Goal: Obtain resource: Download file/media

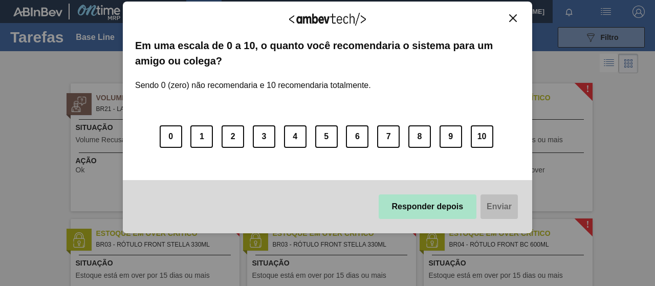
click at [429, 212] on button "Responder depois" at bounding box center [428, 207] width 98 height 25
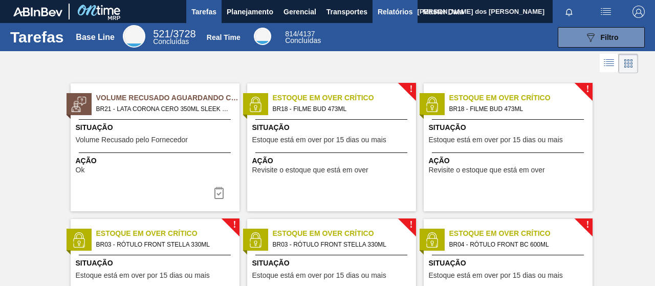
click at [401, 8] on span "Relatórios" at bounding box center [395, 12] width 35 height 12
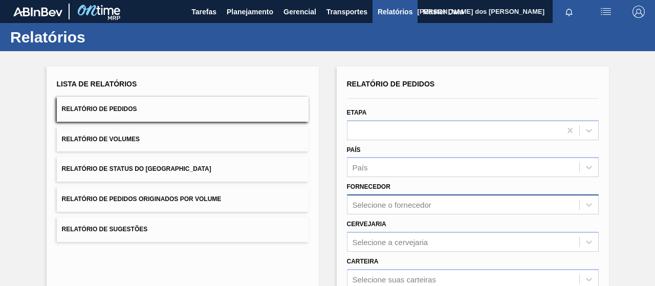
scroll to position [186, 0]
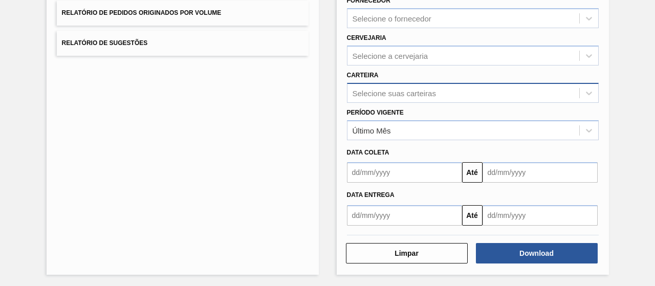
click at [391, 96] on div "Selecione suas carteiras" at bounding box center [394, 93] width 83 height 9
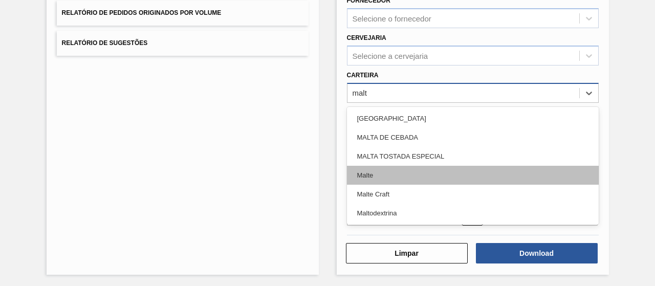
type input "malte"
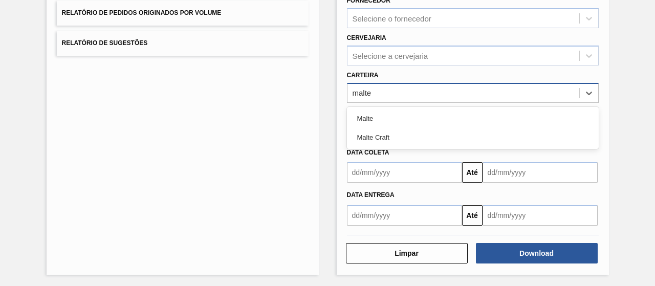
click at [388, 119] on div "Malte" at bounding box center [473, 118] width 252 height 19
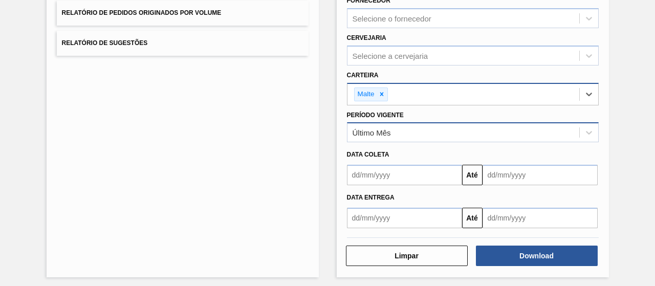
click at [403, 137] on div "Último Mês" at bounding box center [464, 132] width 232 height 15
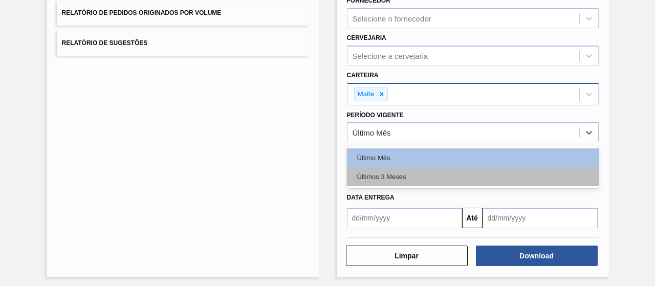
click at [407, 175] on div "Últimos 3 Meses" at bounding box center [473, 176] width 252 height 19
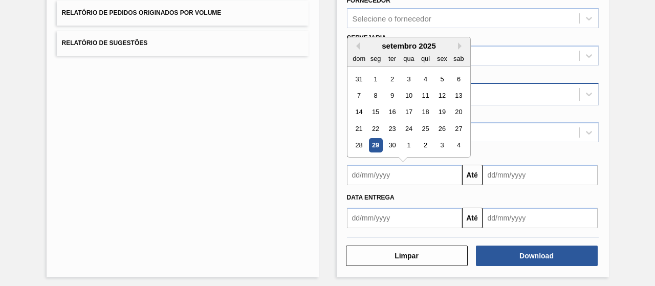
click at [385, 171] on input "text" at bounding box center [404, 175] width 115 height 20
click at [374, 75] on div "1" at bounding box center [376, 79] width 14 height 14
type input "[DATE]"
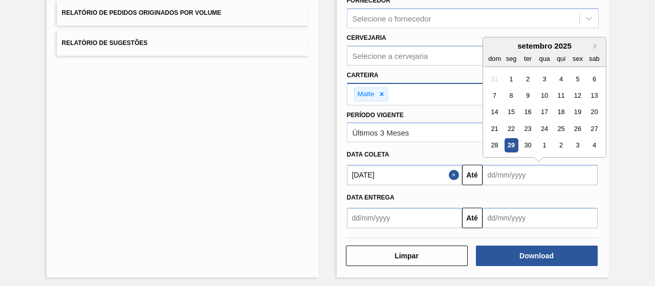
click at [533, 180] on input "text" at bounding box center [540, 175] width 115 height 20
click at [528, 141] on div "30" at bounding box center [528, 146] width 14 height 14
type input "[DATE]"
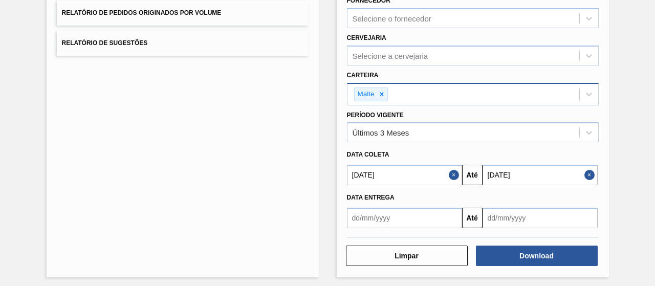
scroll to position [189, 0]
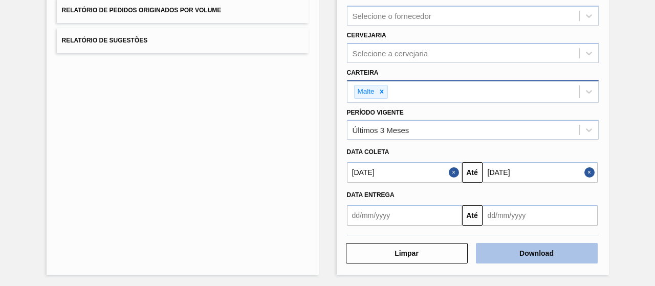
click at [517, 247] on button "Download" at bounding box center [537, 253] width 122 height 20
